Goal: Check status

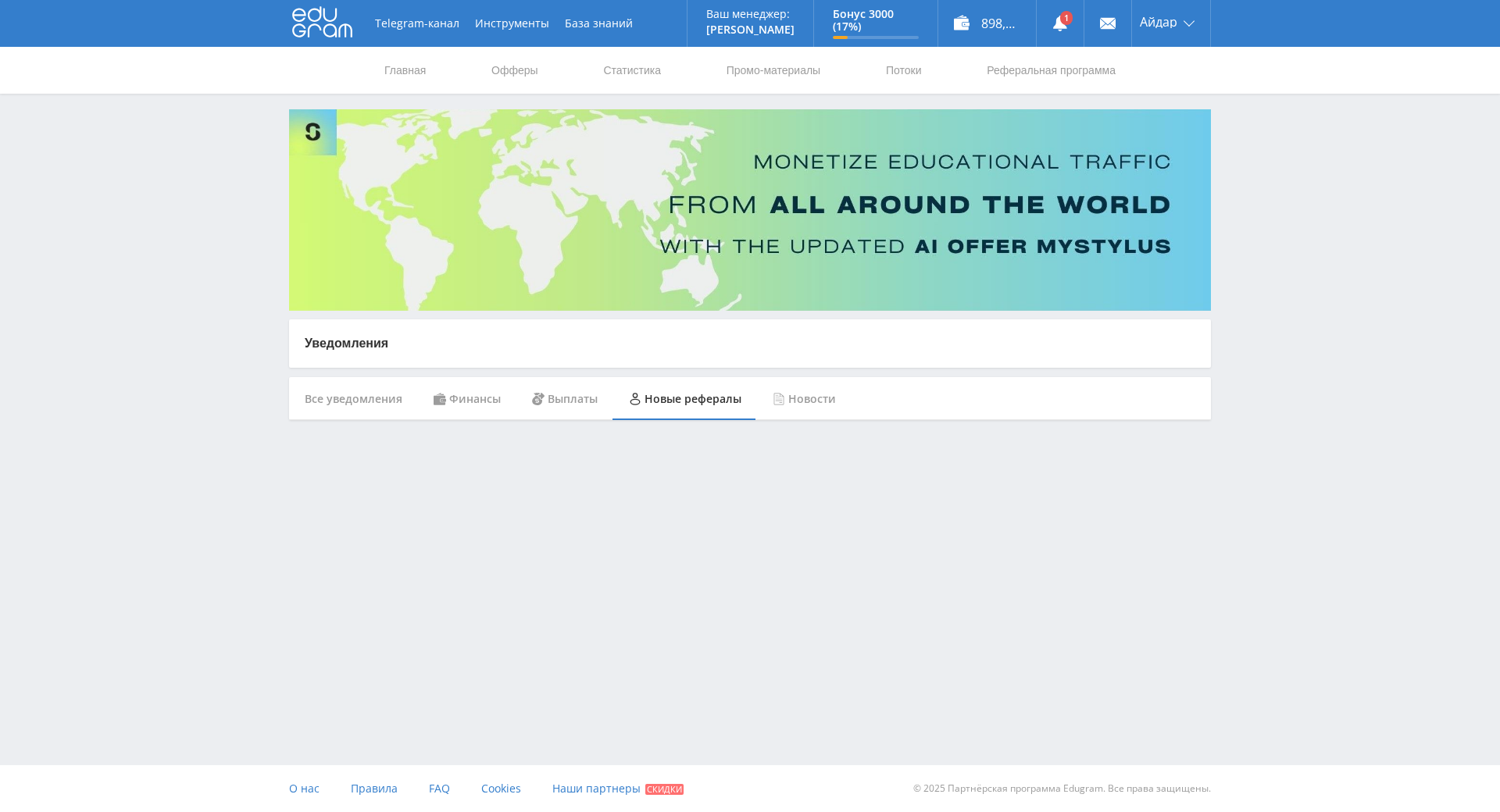
drag, startPoint x: 1305, startPoint y: 464, endPoint x: 1301, endPoint y: 347, distance: 117.1
click at [1300, 340] on div "Telegram-канал Инструменты База знаний Ваш менеджер: [PERSON_NAME] Online @edug…" at bounding box center [750, 249] width 1500 height 499
click at [684, 392] on div "Новые рефералы" at bounding box center [685, 399] width 144 height 44
click at [540, 74] on link "Офферы" at bounding box center [515, 70] width 50 height 47
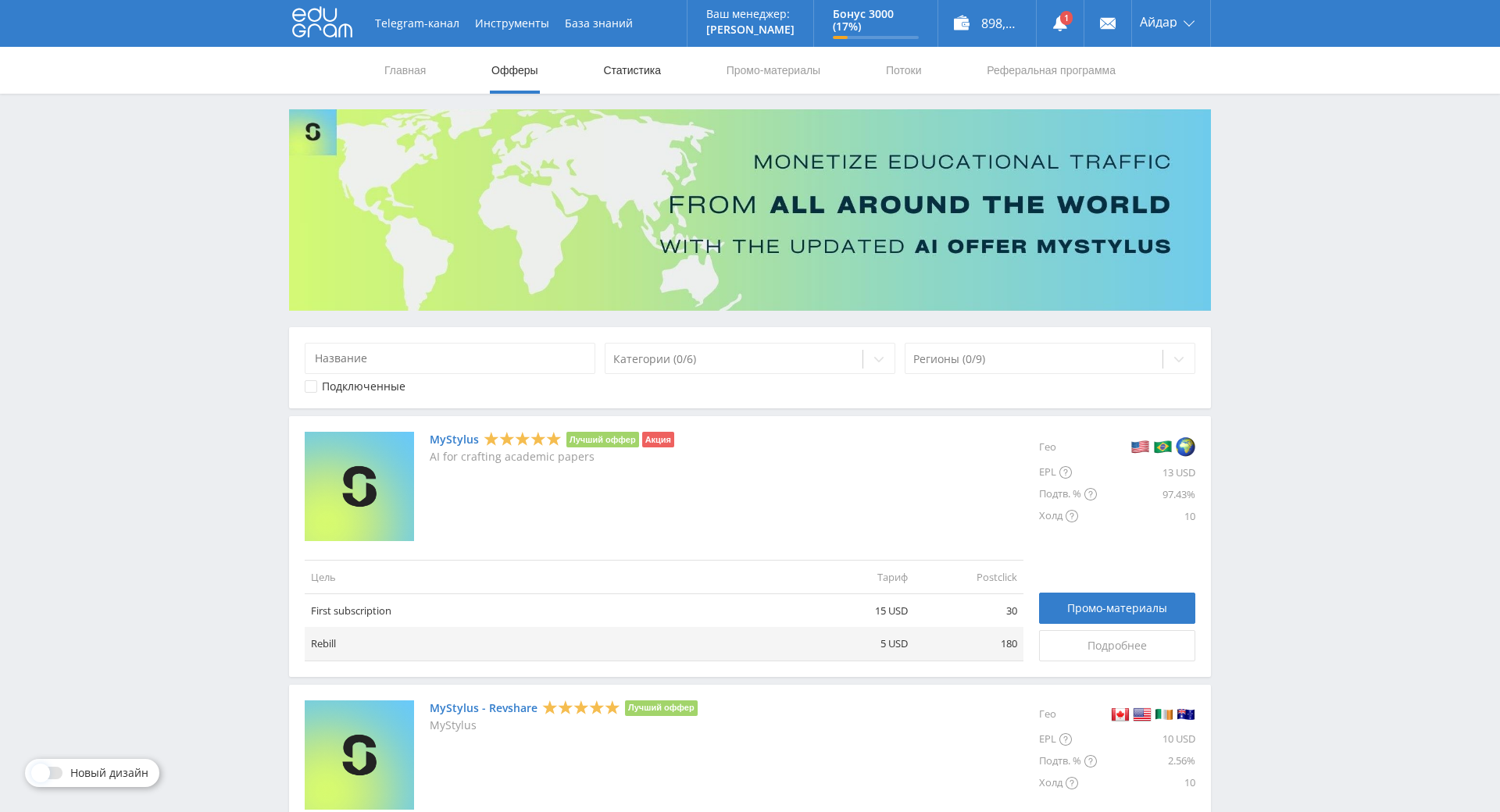
click at [616, 73] on link "Статистика" at bounding box center [632, 70] width 61 height 47
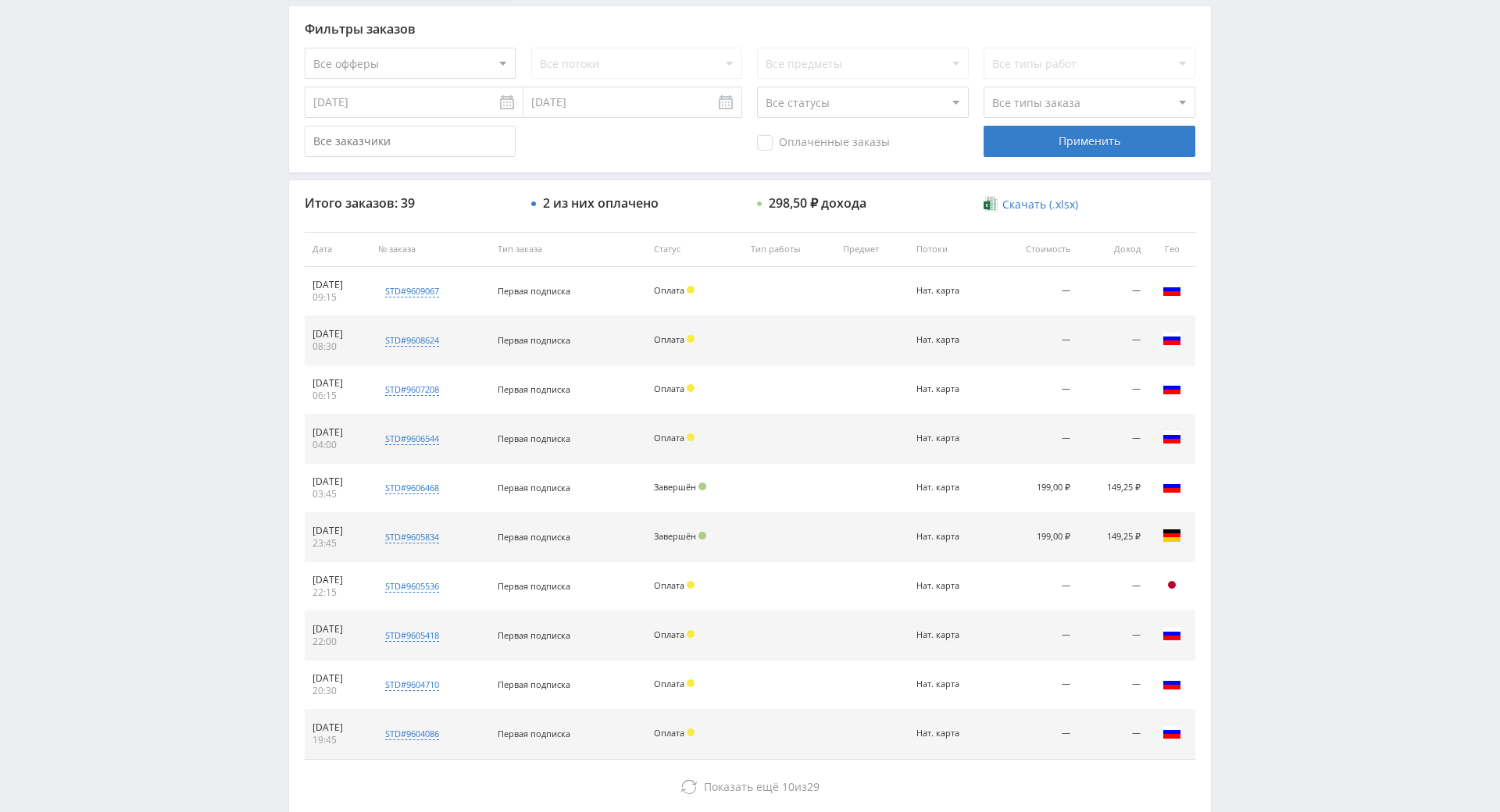
drag, startPoint x: 1303, startPoint y: 507, endPoint x: 1310, endPoint y: 579, distance: 72.3
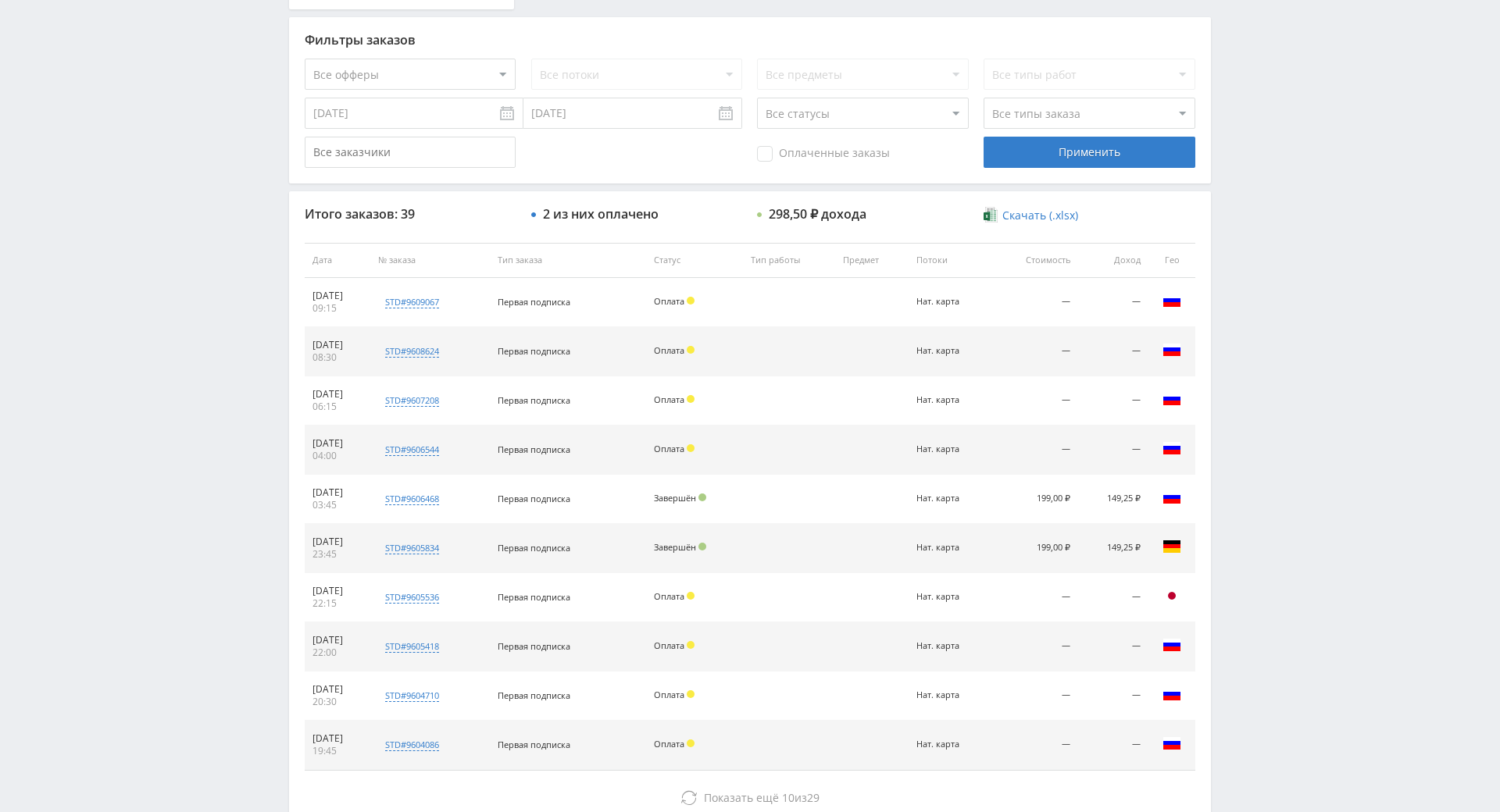
drag, startPoint x: 1253, startPoint y: 573, endPoint x: 1267, endPoint y: 563, distance: 17.2
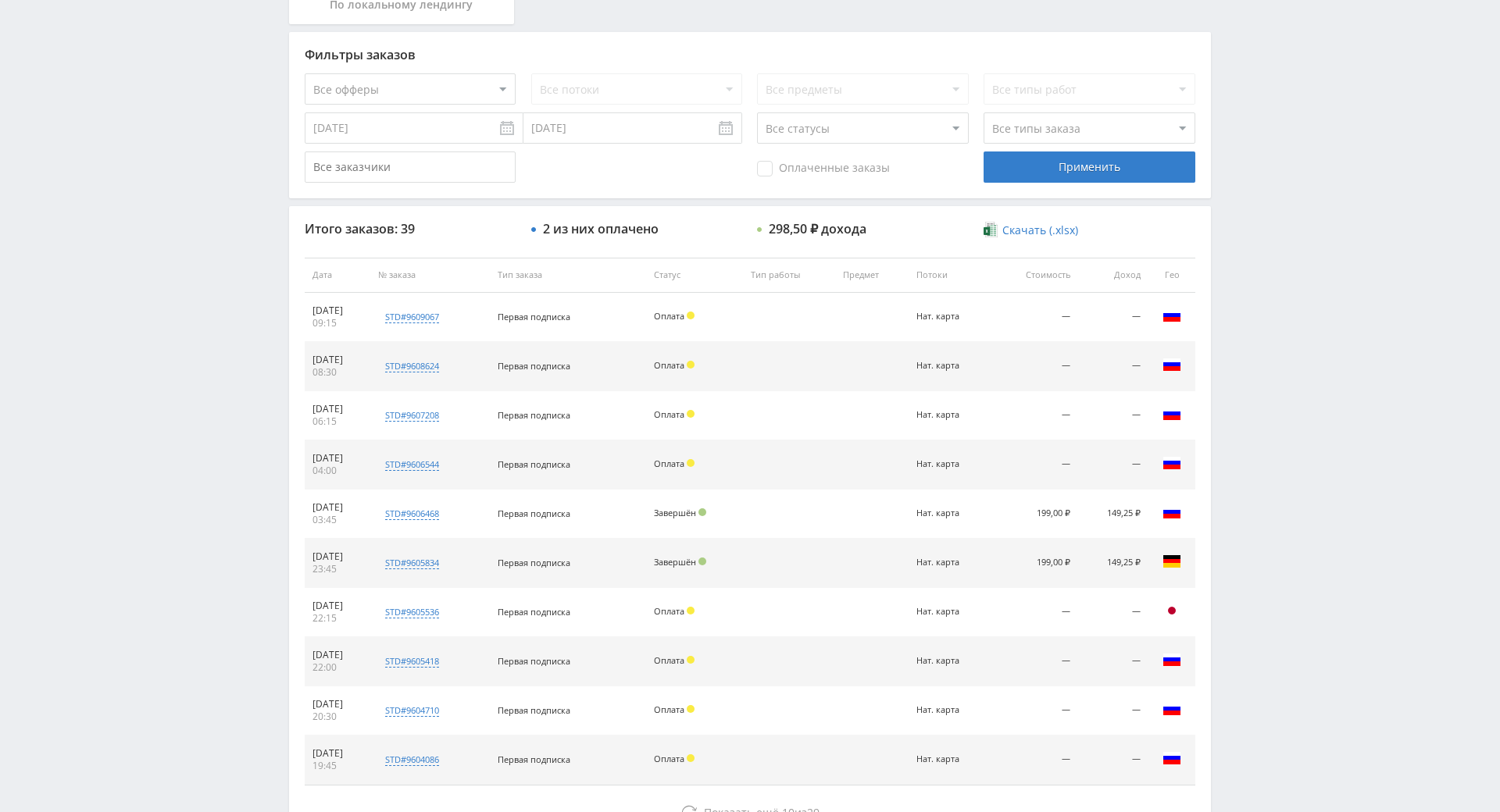
click at [1291, 392] on div "Telegram-канал Инструменты База знаний Ваш менеджер: [PERSON_NAME] Online @edug…" at bounding box center [750, 274] width 1500 height 1311
click at [1296, 327] on div "Telegram-канал Инструменты База знаний Ваш менеджер: [PERSON_NAME] Online @edug…" at bounding box center [750, 274] width 1500 height 1311
click at [1296, 332] on div "Telegram-канал Инструменты База знаний Ваш менеджер: [PERSON_NAME] Online @edug…" at bounding box center [750, 274] width 1500 height 1311
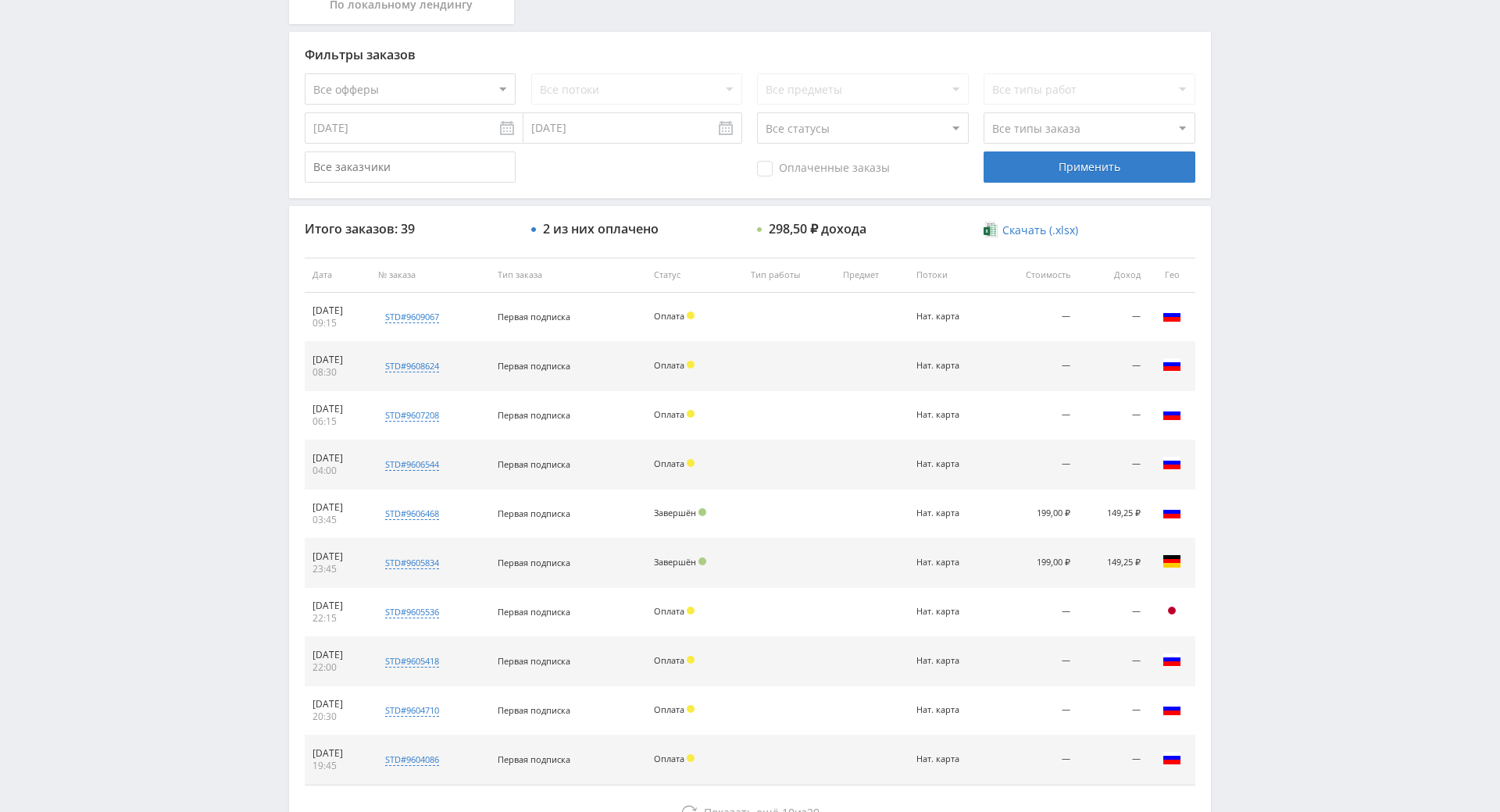
drag, startPoint x: 1296, startPoint y: 332, endPoint x: 1289, endPoint y: 280, distance: 52.5
click at [1289, 280] on div "Telegram-канал Инструменты База знаний Ваш менеджер: [PERSON_NAME] Online @edug…" at bounding box center [750, 274] width 1500 height 1311
drag, startPoint x: 1289, startPoint y: 280, endPoint x: 1266, endPoint y: 239, distance: 47.0
click at [1265, 235] on div "Telegram-канал Инструменты База знаний Ваш менеджер: [PERSON_NAME] Online @edug…" at bounding box center [750, 274] width 1500 height 1311
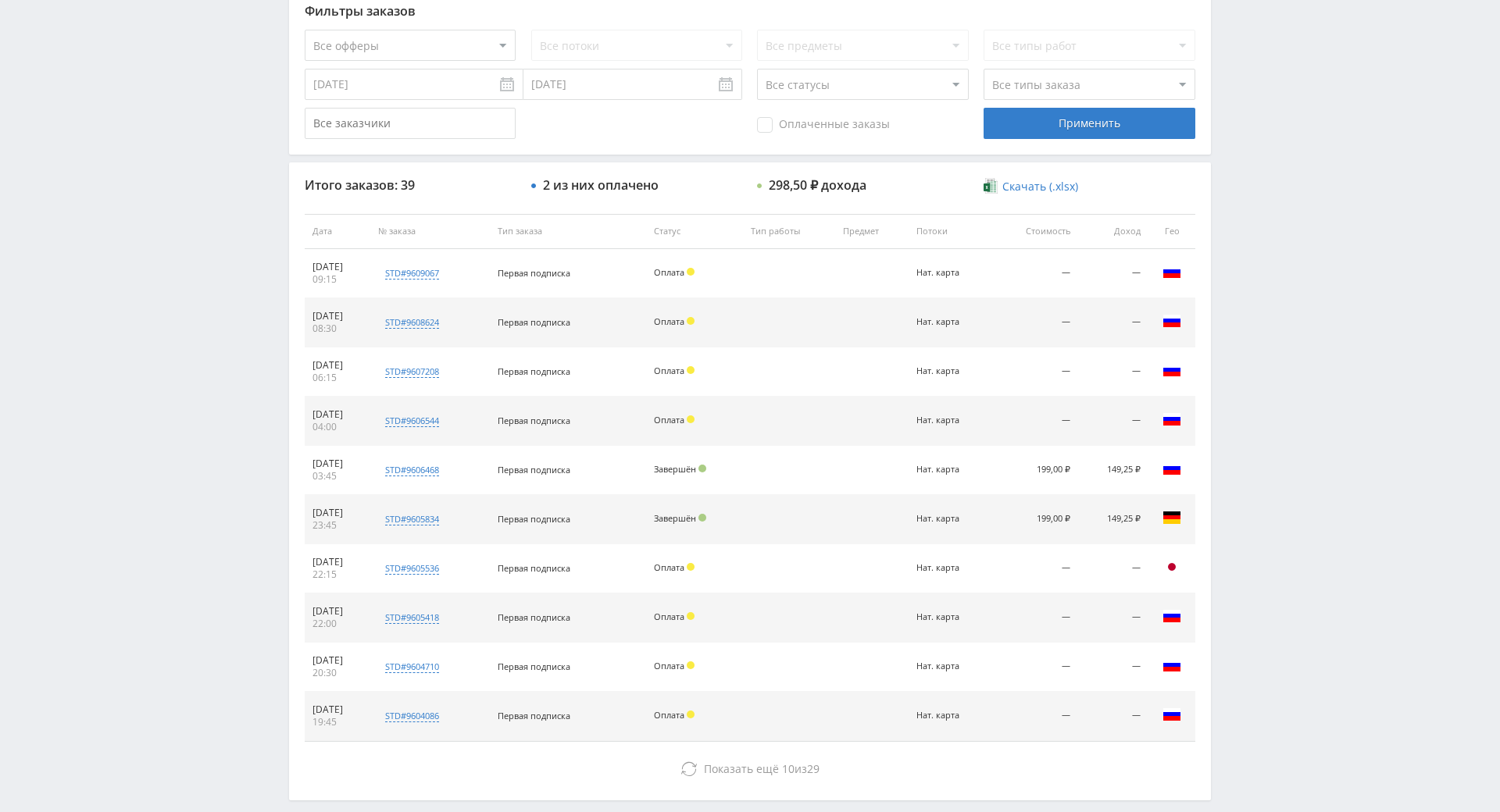
drag, startPoint x: 1292, startPoint y: 552, endPoint x: 1283, endPoint y: 494, distance: 58.7
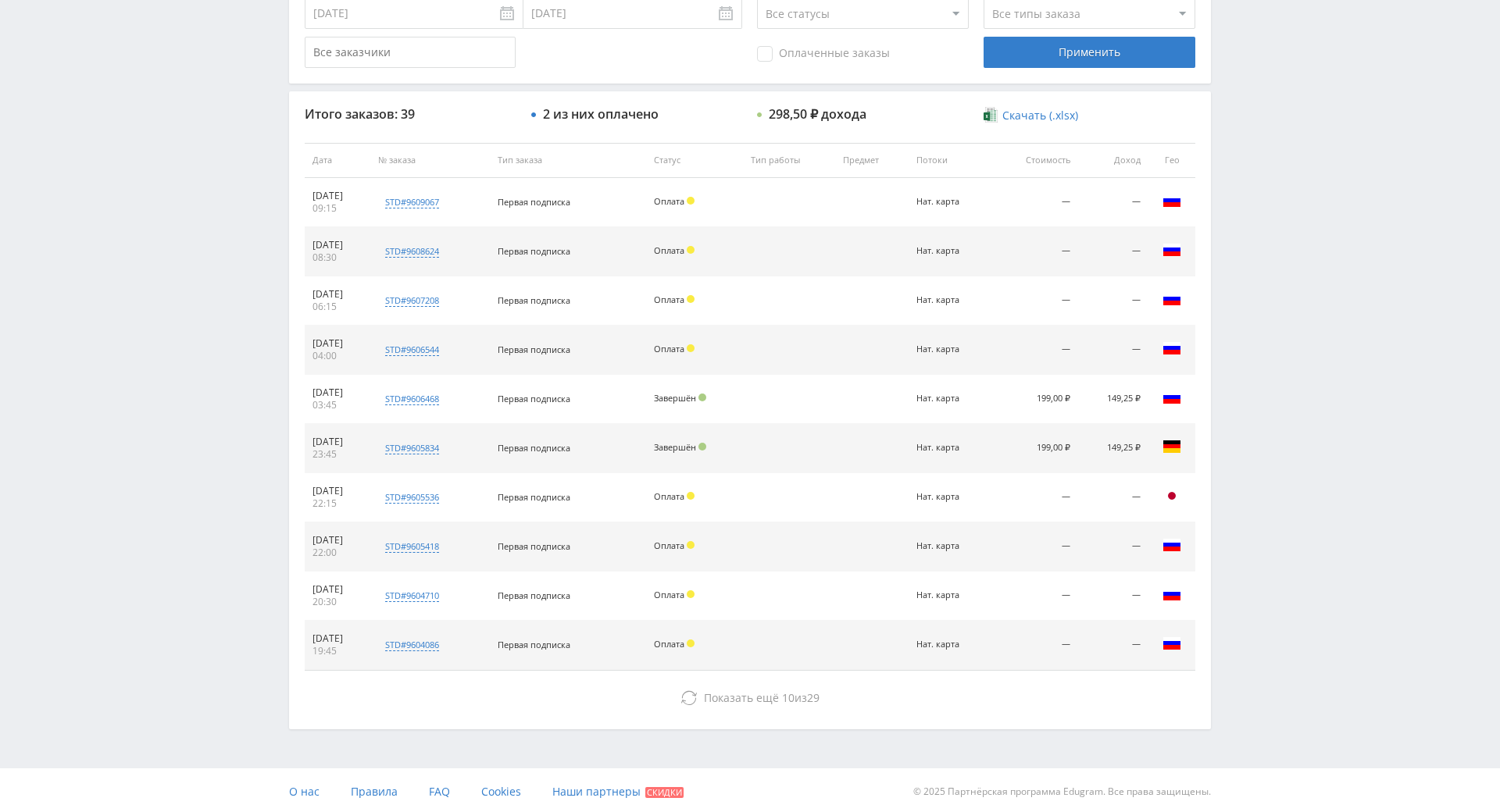
scroll to position [558, 0]
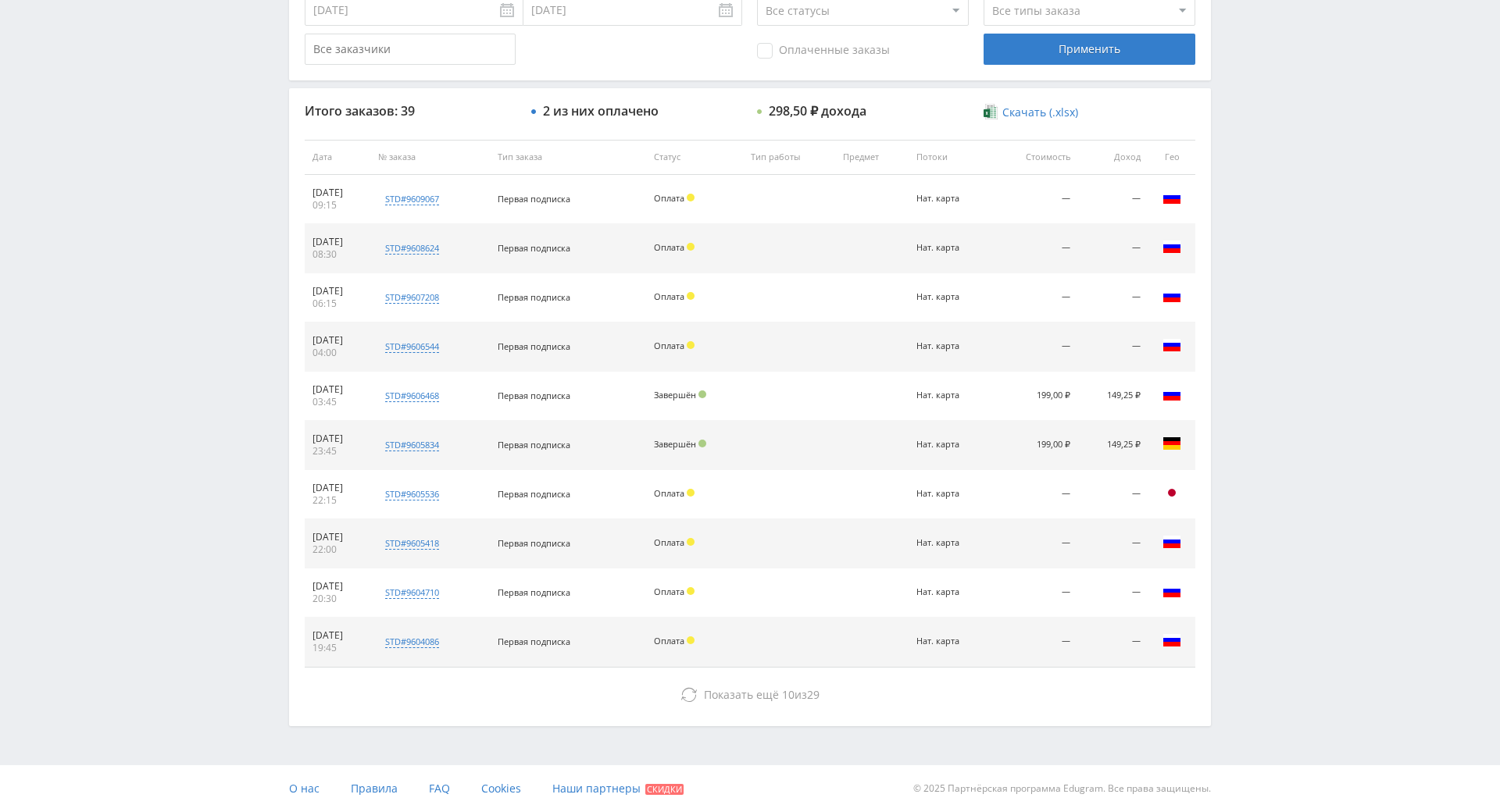
drag, startPoint x: 1258, startPoint y: 501, endPoint x: 1243, endPoint y: 617, distance: 117.0
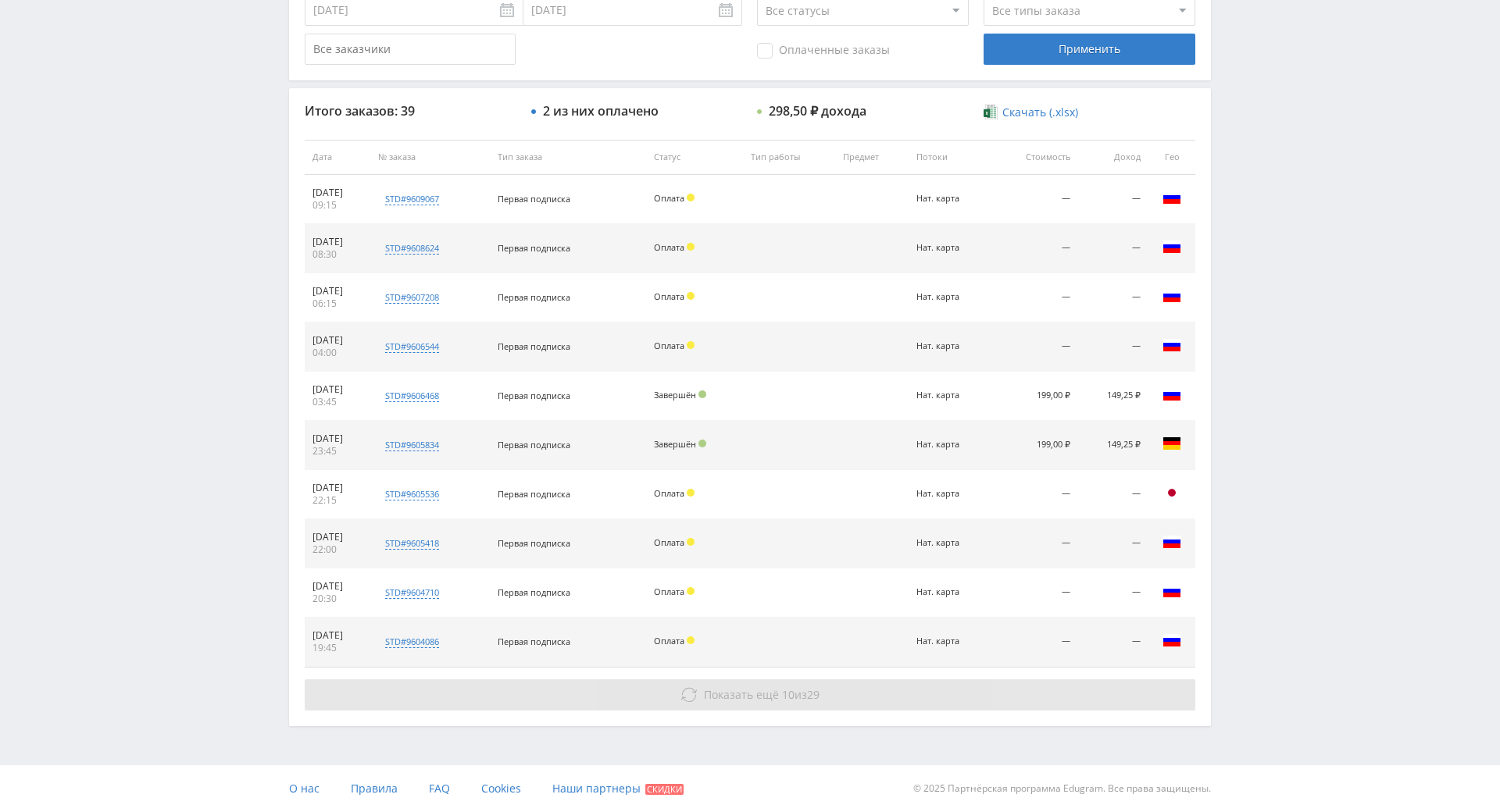
click at [928, 680] on button "Показать ещё 10 из 29" at bounding box center [750, 695] width 891 height 31
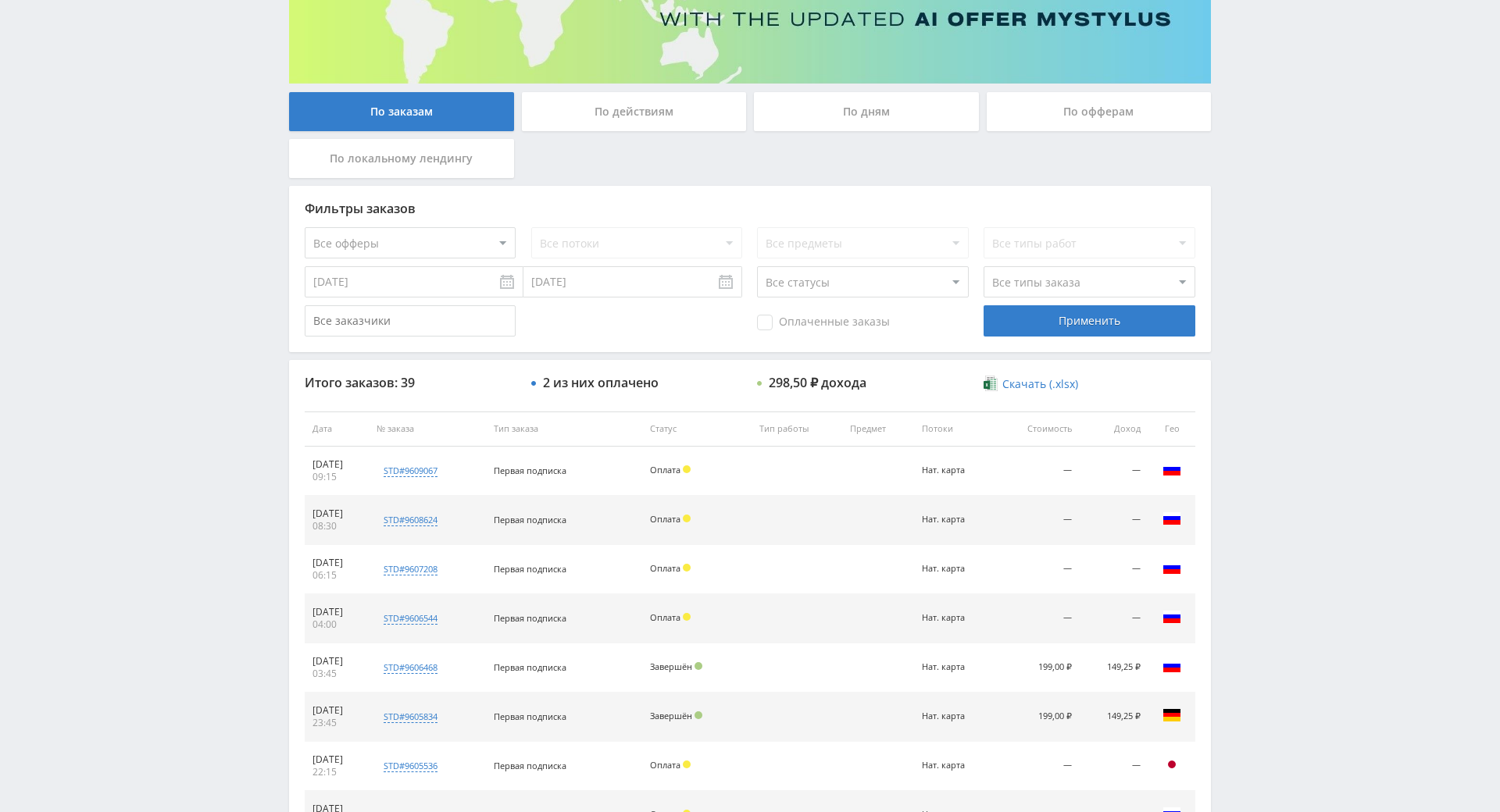
drag, startPoint x: 1281, startPoint y: 540, endPoint x: 1306, endPoint y: 425, distance: 117.7
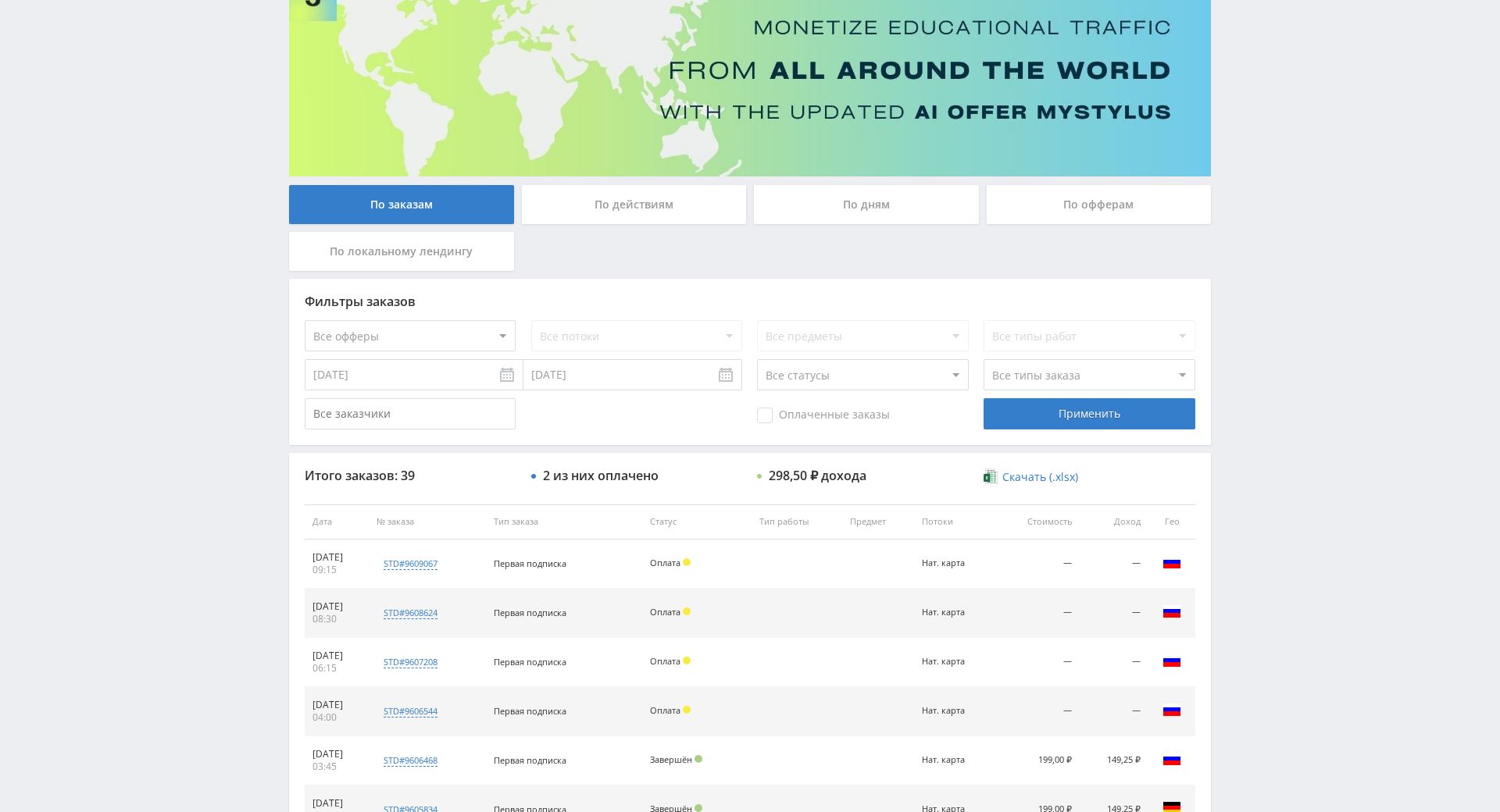
scroll to position [0, 0]
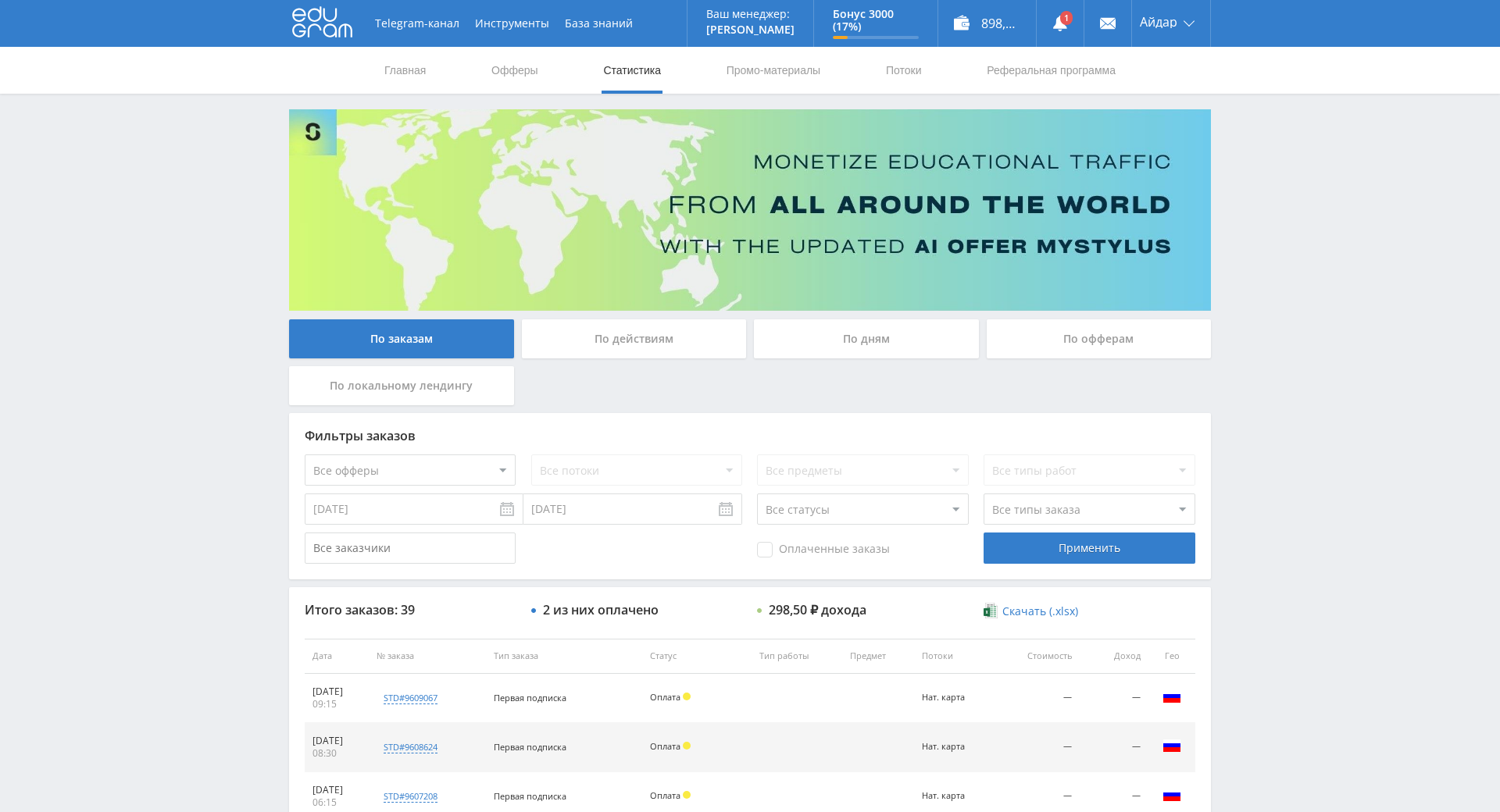
drag, startPoint x: 1236, startPoint y: 324, endPoint x: 1064, endPoint y: 9, distance: 358.9
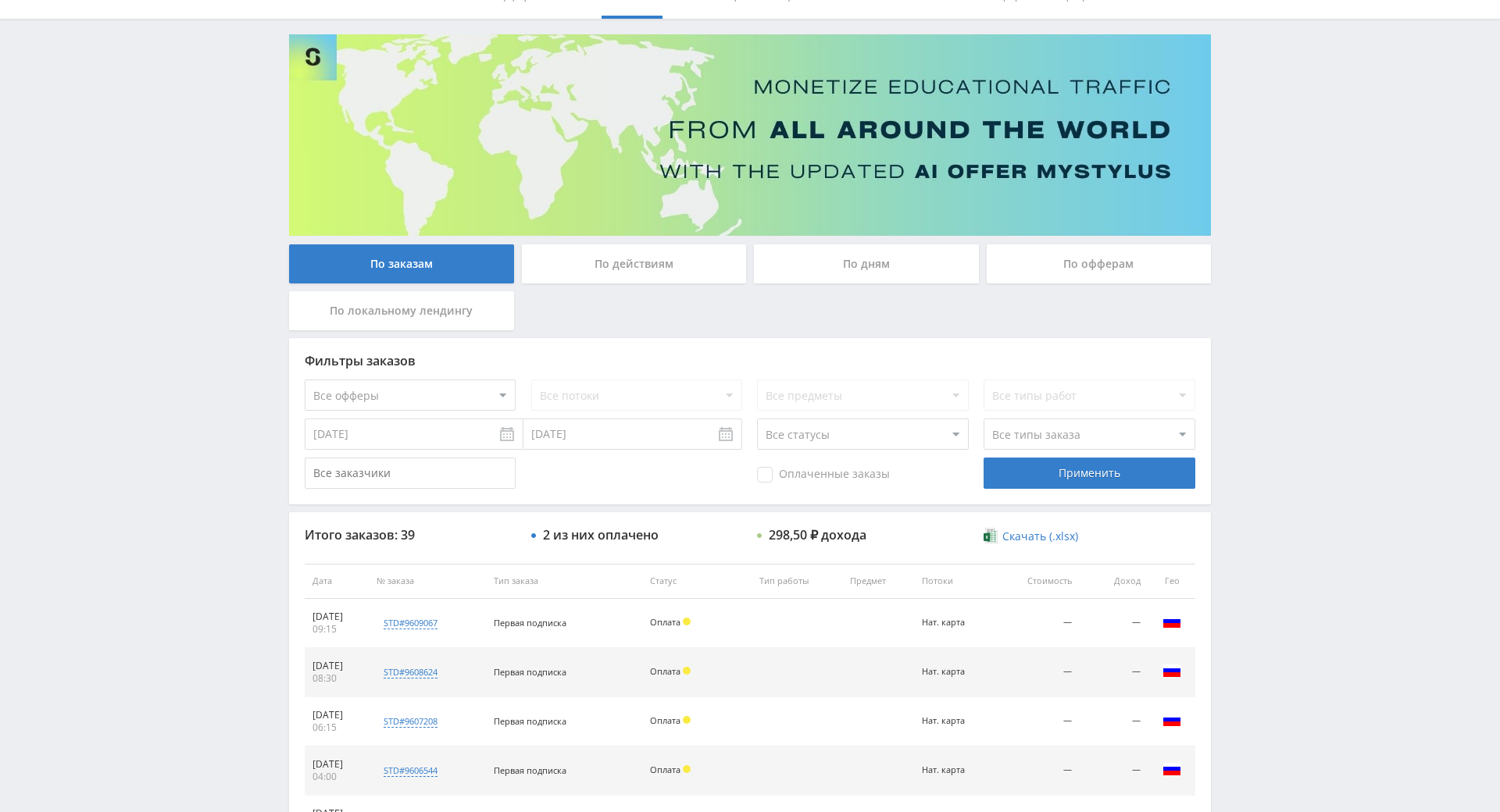
scroll to position [720, 0]
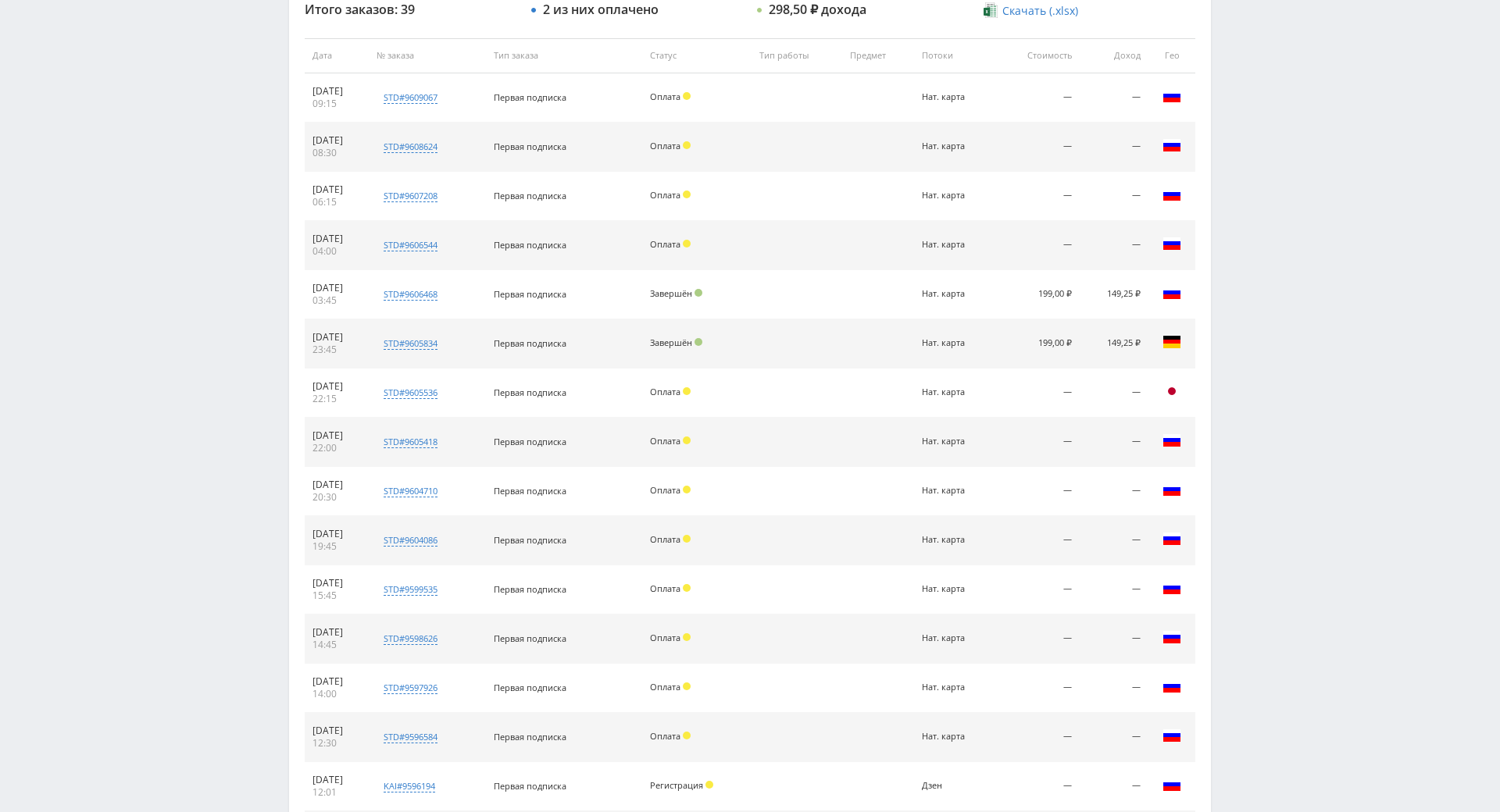
drag, startPoint x: 1287, startPoint y: 429, endPoint x: 1290, endPoint y: 487, distance: 58.1
